Goal: Information Seeking & Learning: Learn about a topic

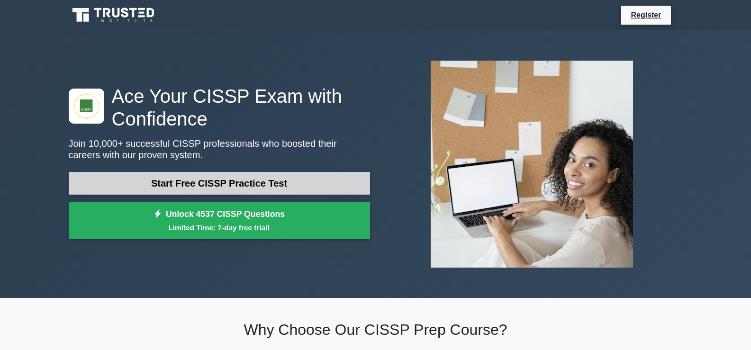
click at [278, 189] on link "Start Free CISSP Practice Test" at bounding box center [219, 183] width 301 height 23
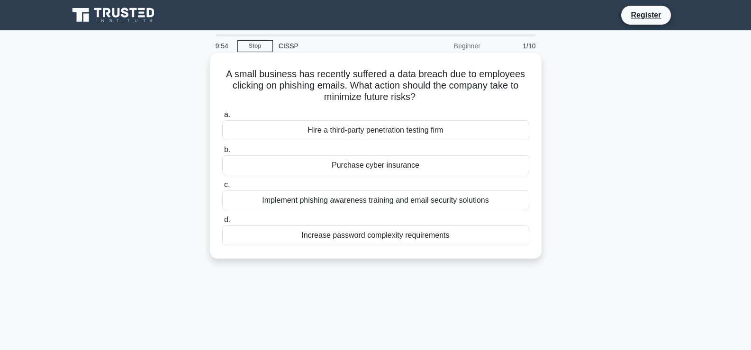
click at [418, 136] on div "Hire a third-party penetration testing firm" at bounding box center [375, 130] width 307 height 20
click at [222, 118] on input "a. Hire a third-party penetration testing firm" at bounding box center [222, 115] width 0 height 6
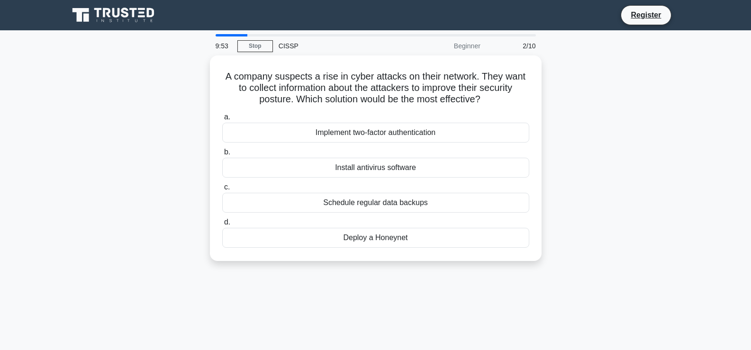
click at [417, 136] on div "Implement two-factor authentication" at bounding box center [375, 133] width 307 height 20
click at [222, 120] on input "a. Implement two-factor authentication" at bounding box center [222, 117] width 0 height 6
